Goal: Task Accomplishment & Management: Complete application form

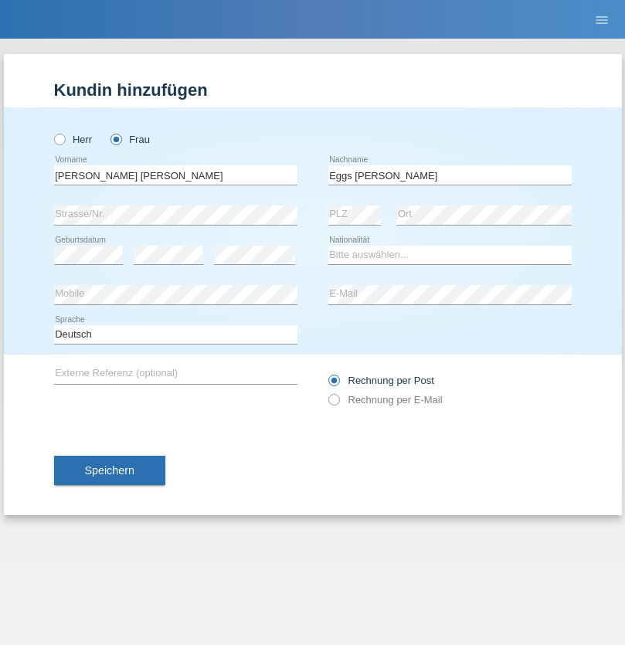
type input "Eggs [PERSON_NAME]"
select select "CH"
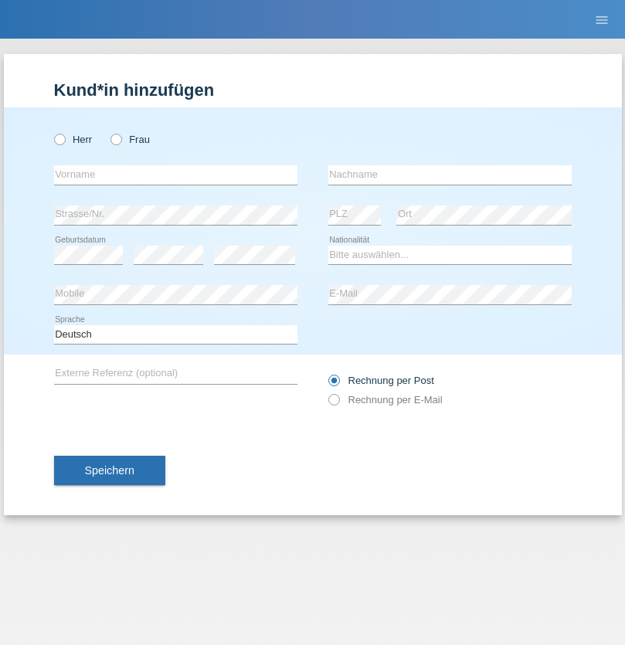
radio input "true"
click at [175, 174] on input "text" at bounding box center [175, 174] width 243 height 19
type input "David"
click at [449, 174] on input "text" at bounding box center [449, 174] width 243 height 19
type input "Senn"
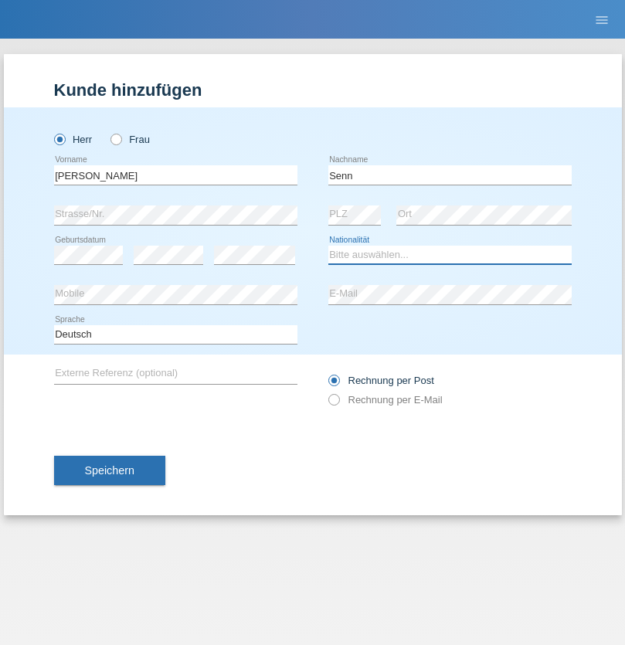
select select "CH"
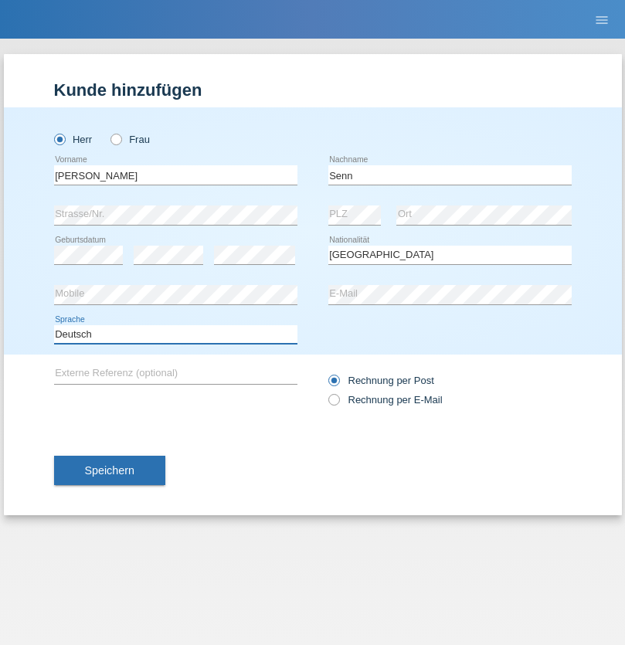
select select "en"
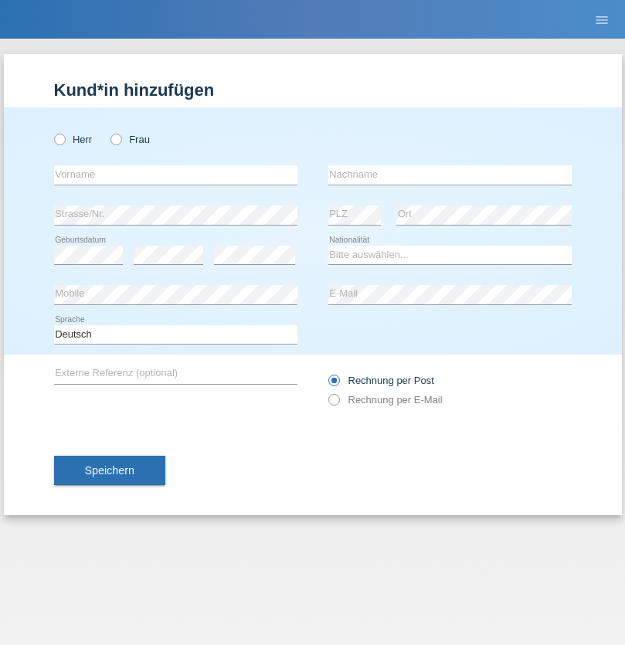
radio input "true"
click at [175, 174] on input "text" at bounding box center [175, 174] width 243 height 19
type input "Anna"
click at [449, 174] on input "text" at bounding box center [449, 174] width 243 height 19
type input "Babiarz"
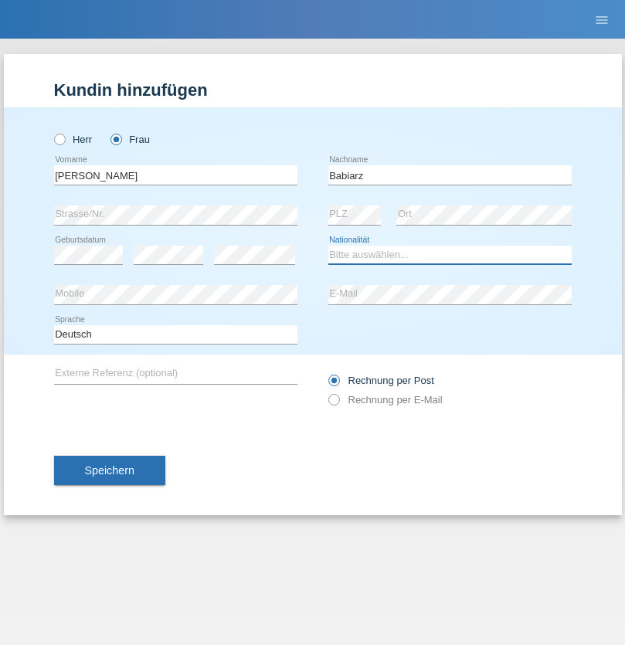
select select "PL"
select select "C"
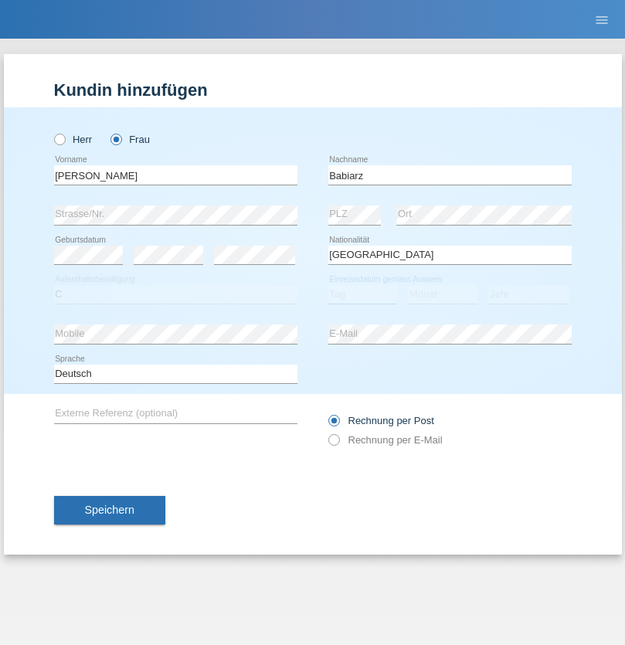
select select "30"
select select "07"
select select "2021"
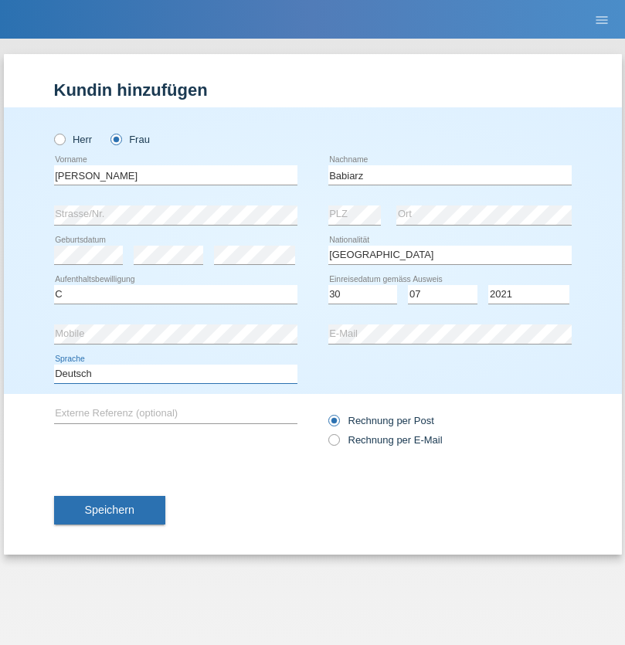
select select "en"
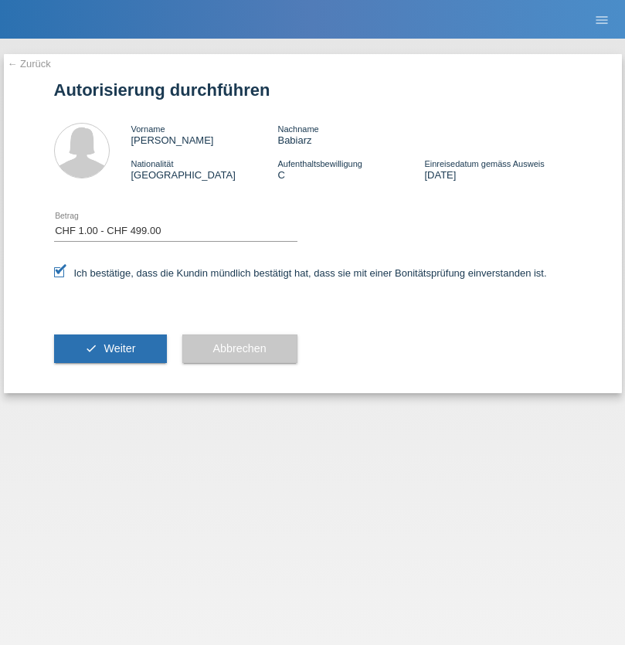
select select "1"
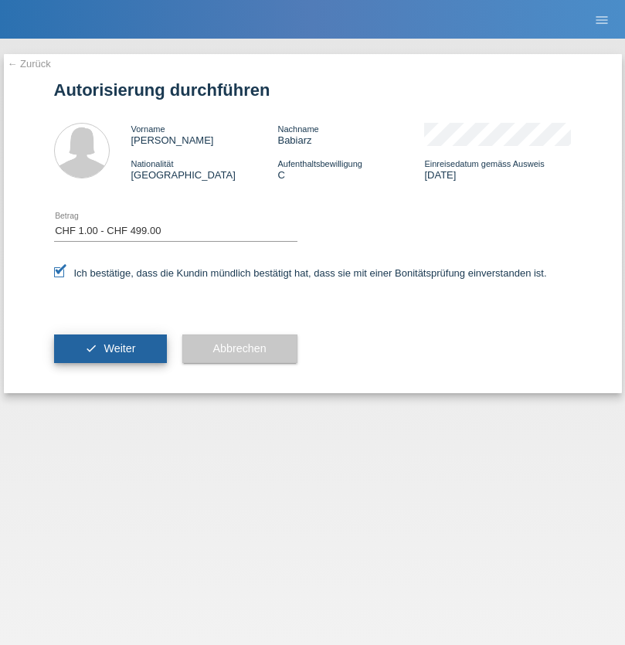
click at [110, 348] on span "Weiter" at bounding box center [119, 348] width 32 height 12
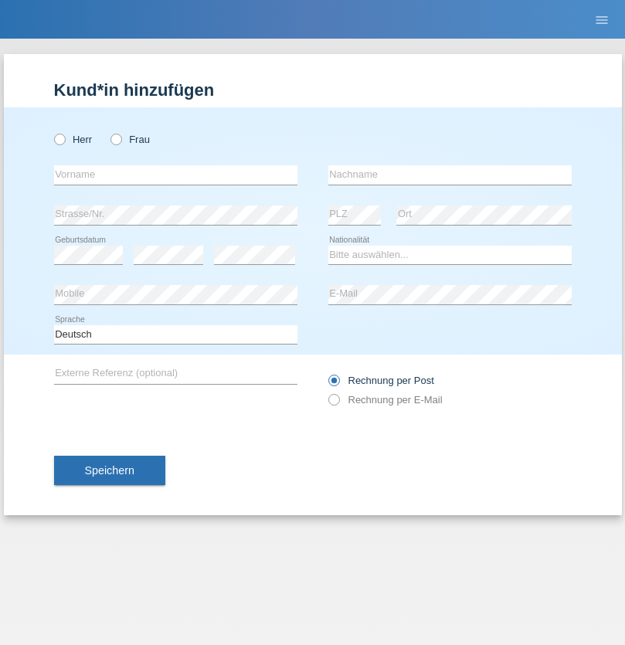
radio input "true"
click at [175, 174] on input "text" at bounding box center [175, 174] width 243 height 19
type input "[PERSON_NAME]"
click at [449, 174] on input "text" at bounding box center [449, 174] width 243 height 19
type input "Kappelmayer"
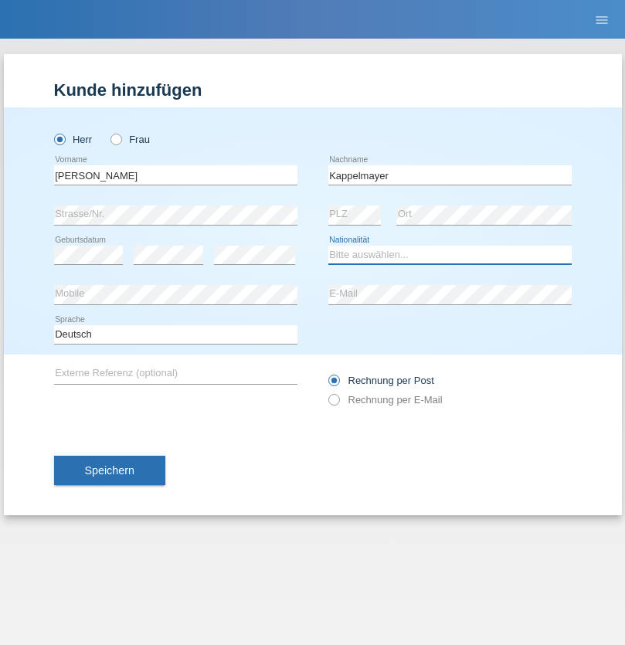
select select "MG"
select select "C"
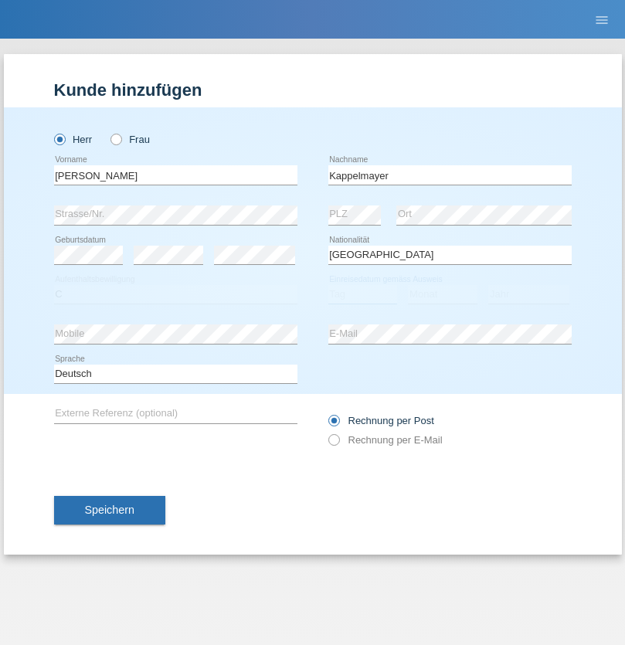
select select "21"
select select "08"
select select "1990"
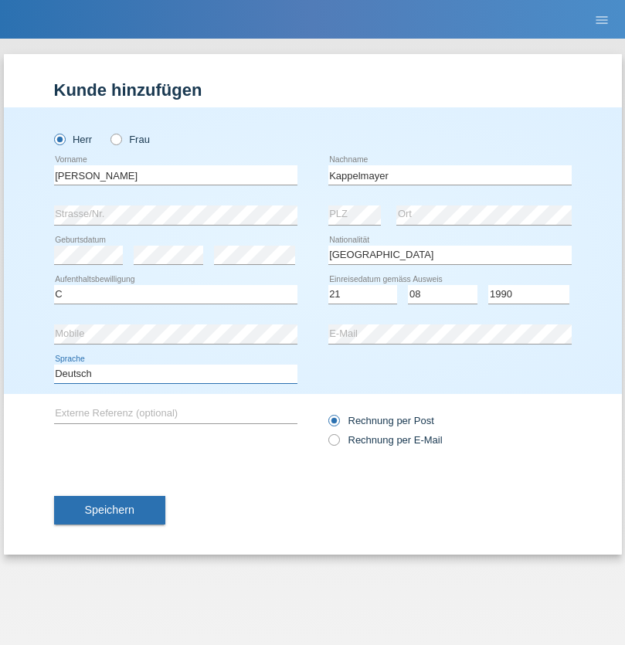
select select "en"
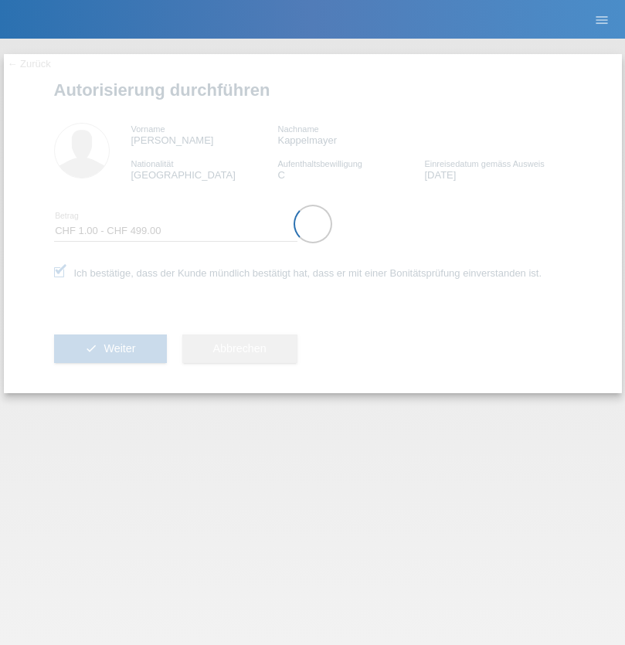
select select "1"
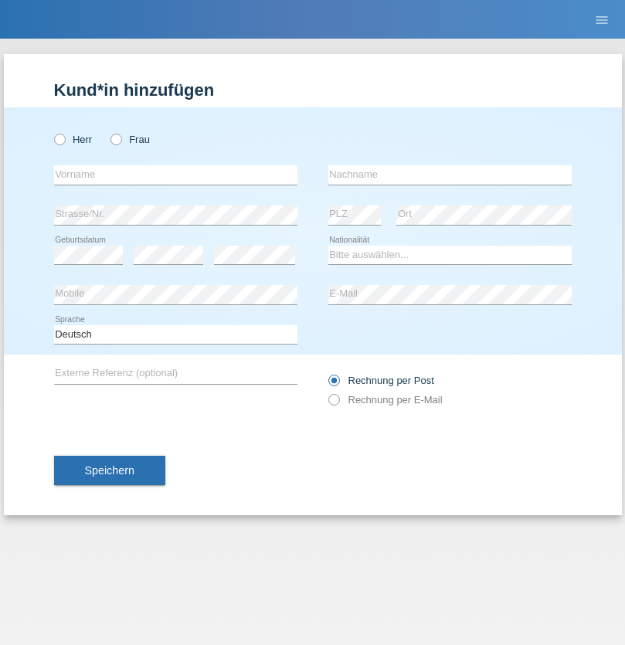
radio input "true"
click at [175, 174] on input "text" at bounding box center [175, 174] width 243 height 19
type input "Stef"
click at [449, 174] on input "text" at bounding box center [449, 174] width 243 height 19
type input "[PERSON_NAME]"
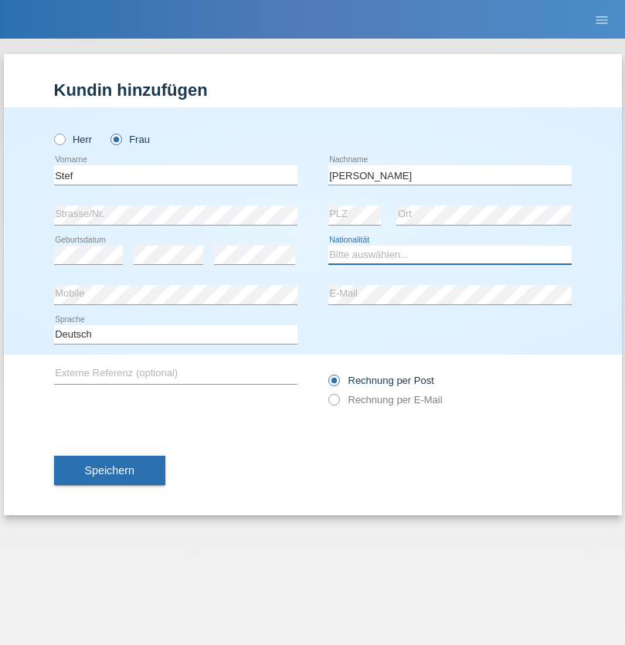
select select "PT"
select select "C"
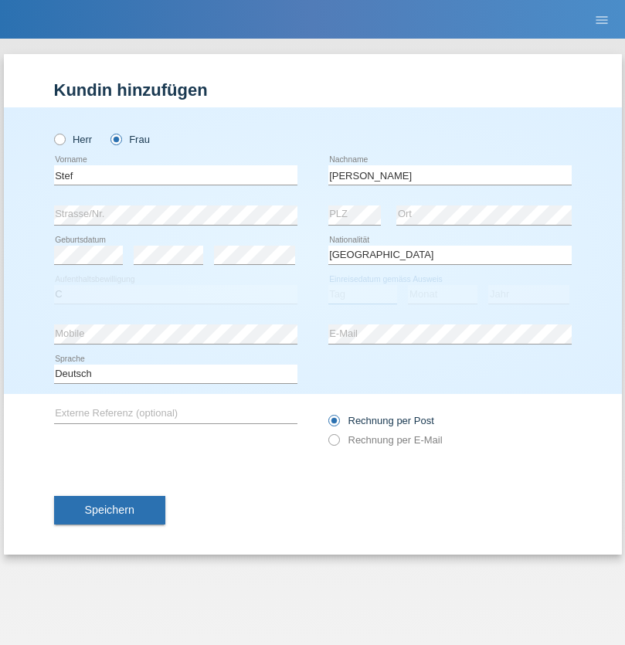
select select "14"
select select "07"
select select "1994"
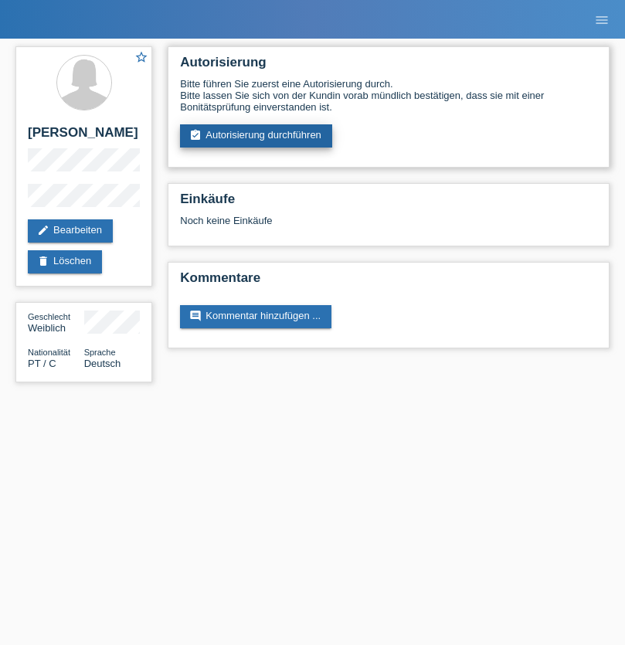
click at [256, 136] on link "assignment_turned_in Autorisierung durchführen" at bounding box center [256, 135] width 152 height 23
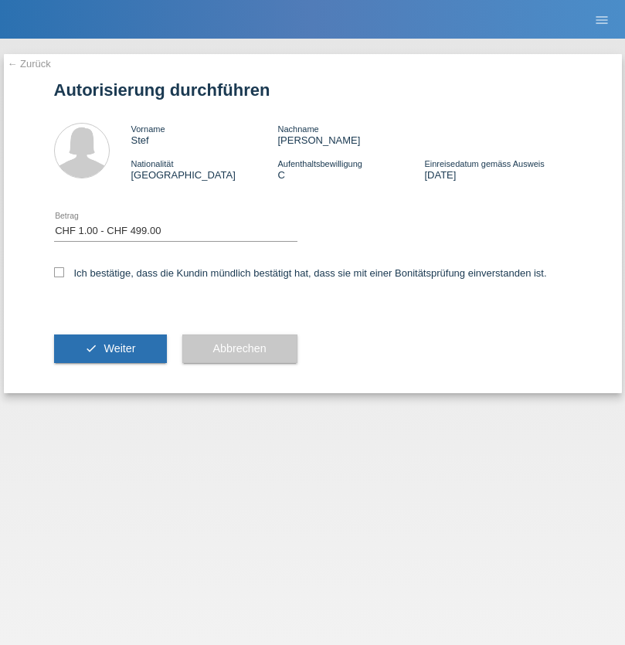
select select "1"
checkbox input "true"
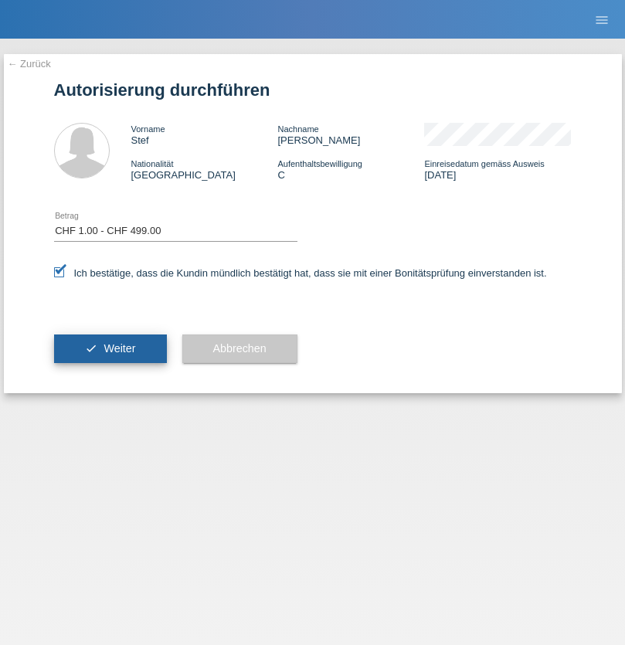
click at [110, 348] on span "Weiter" at bounding box center [119, 348] width 32 height 12
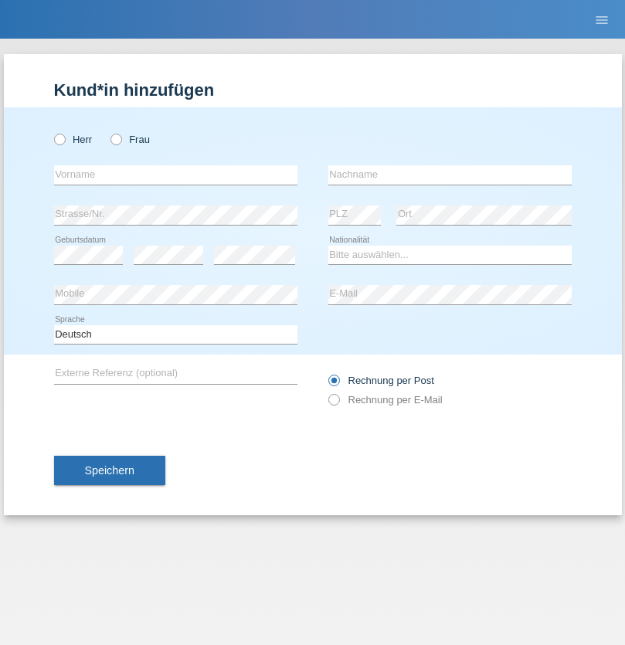
radio input "true"
click at [175, 174] on input "text" at bounding box center [175, 174] width 243 height 19
type input "[PERSON_NAME]"
click at [449, 174] on input "text" at bounding box center [449, 174] width 243 height 19
type input "Nemani"
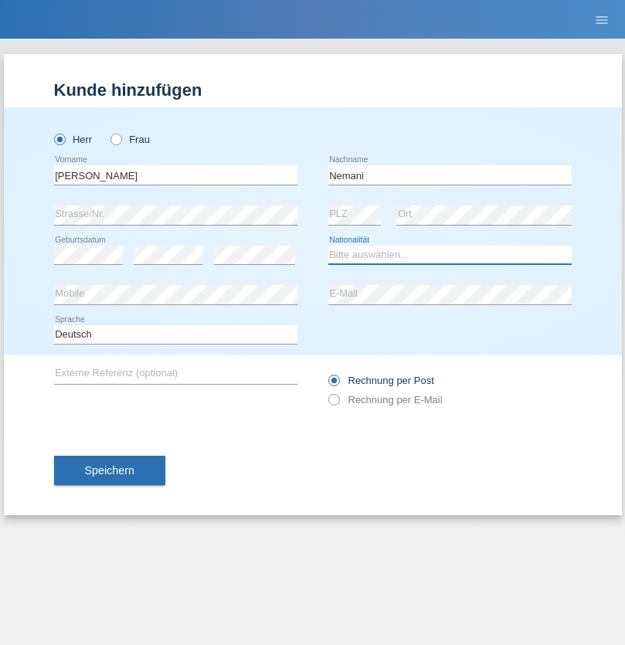
select select "AF"
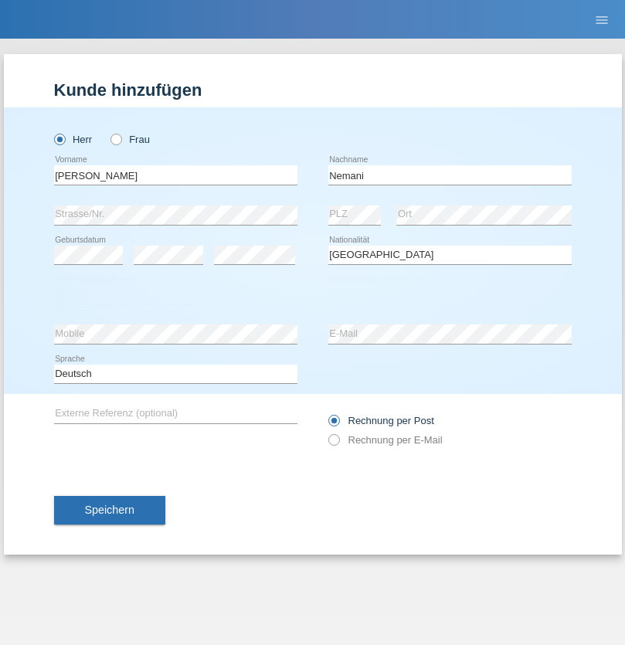
select select "C"
select select "02"
select select "01"
select select "2021"
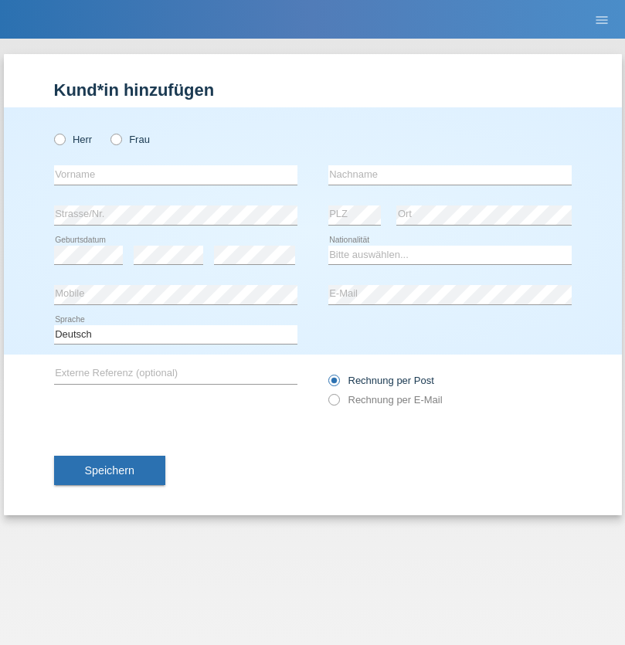
radio input "true"
click at [175, 174] on input "text" at bounding box center [175, 174] width 243 height 19
type input "Besart"
click at [449, 174] on input "text" at bounding box center [449, 174] width 243 height 19
type input "Emiri"
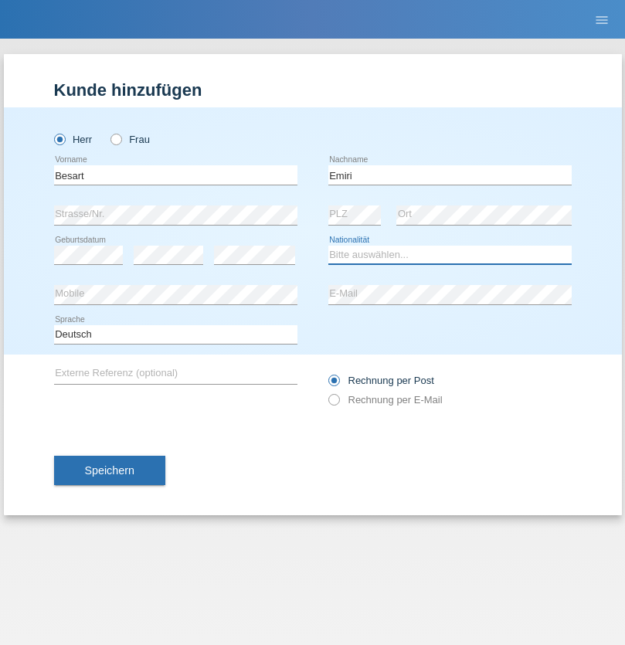
select select "XK"
select select "C"
select select "04"
radio input "true"
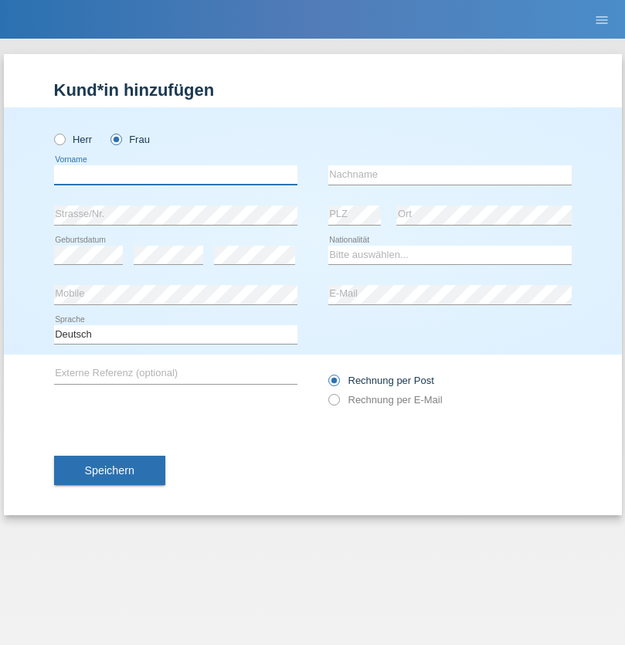
click at [175, 174] on input "text" at bounding box center [175, 174] width 243 height 19
type input "Camille"
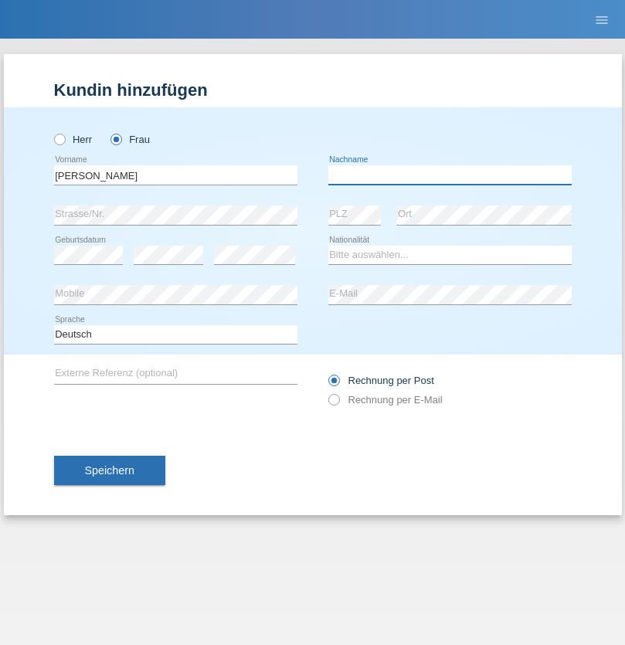
click at [449, 174] on input "text" at bounding box center [449, 174] width 243 height 19
type input "Jacquet"
select select "CH"
radio input "true"
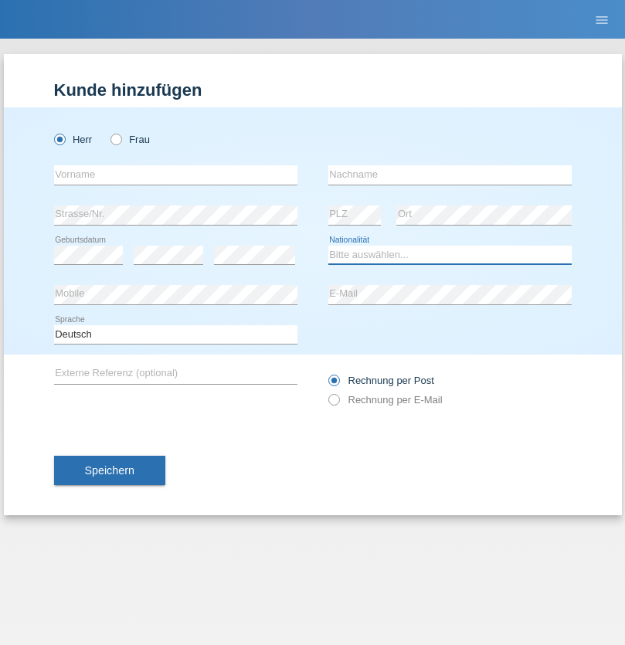
select select "DE"
select select "C"
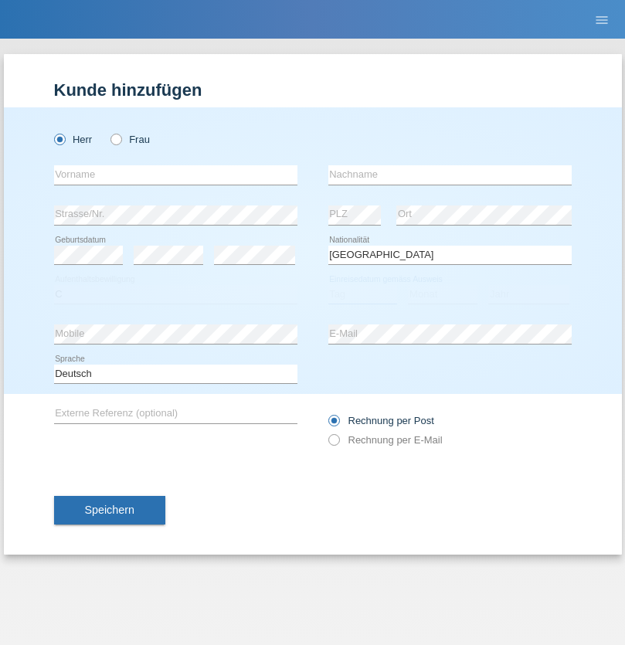
select select "07"
select select "11"
select select "1972"
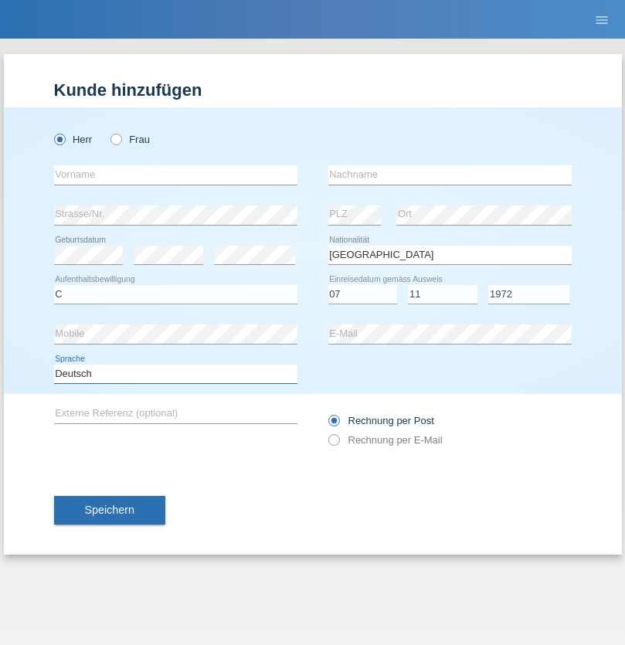
select select "en"
